Goal: Task Accomplishment & Management: Use online tool/utility

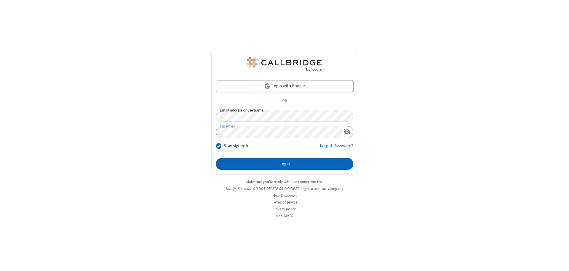
click at [284, 164] on button "Login" at bounding box center [284, 164] width 137 height 12
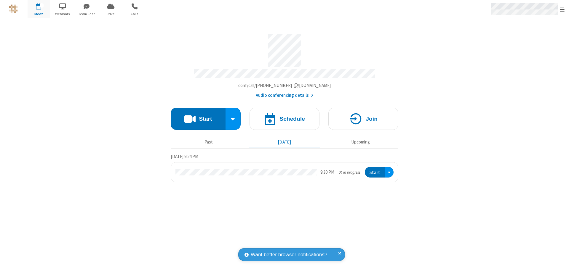
click at [562, 9] on span "Open menu" at bounding box center [562, 10] width 5 height 6
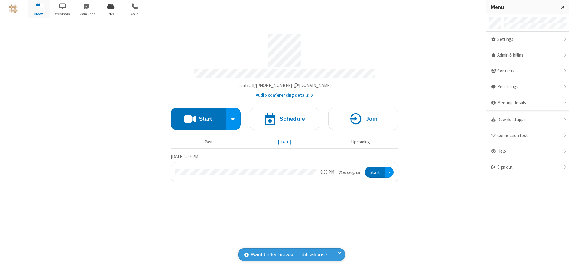
click at [110, 14] on span "Drive" at bounding box center [111, 13] width 22 height 5
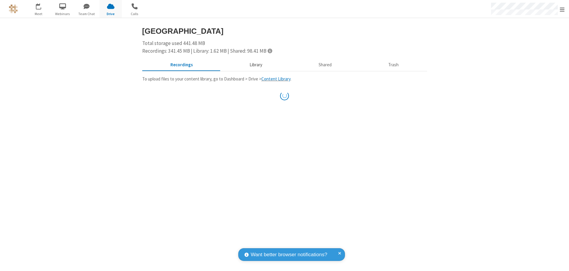
click at [253, 65] on button "Library" at bounding box center [255, 65] width 69 height 11
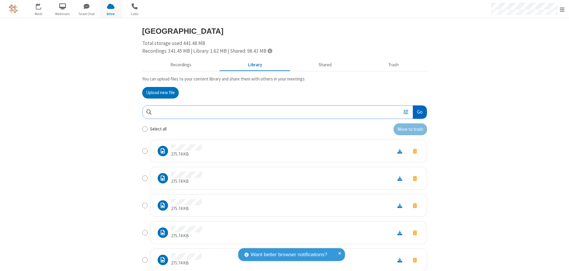
click at [417, 112] on button "Go" at bounding box center [420, 112] width 14 height 13
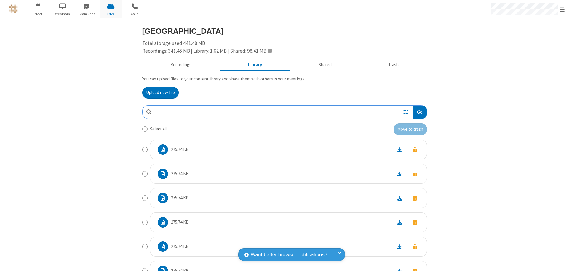
click at [158, 93] on button "Upload new file" at bounding box center [160, 93] width 36 height 12
